Goal: Information Seeking & Learning: Learn about a topic

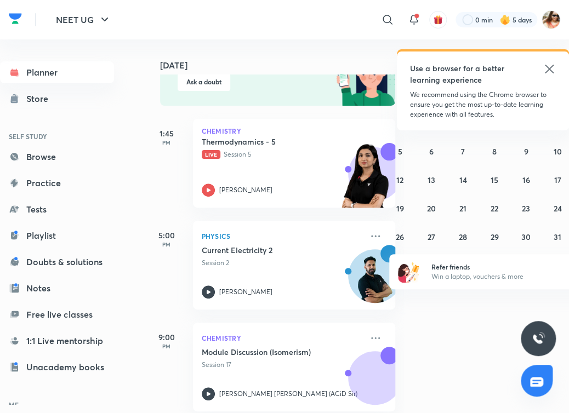
scroll to position [132, 0]
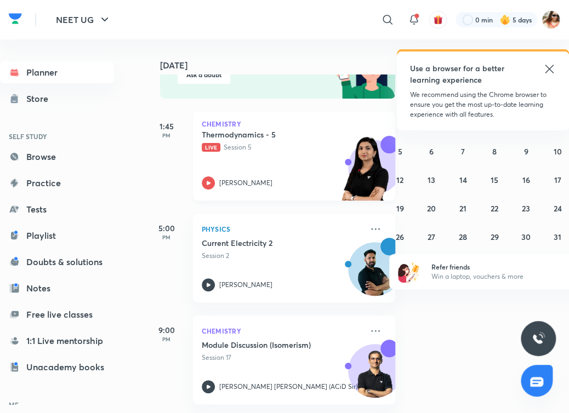
click at [243, 142] on div "Thermodynamics - 5 Live Session 5" at bounding box center [282, 140] width 161 height 23
